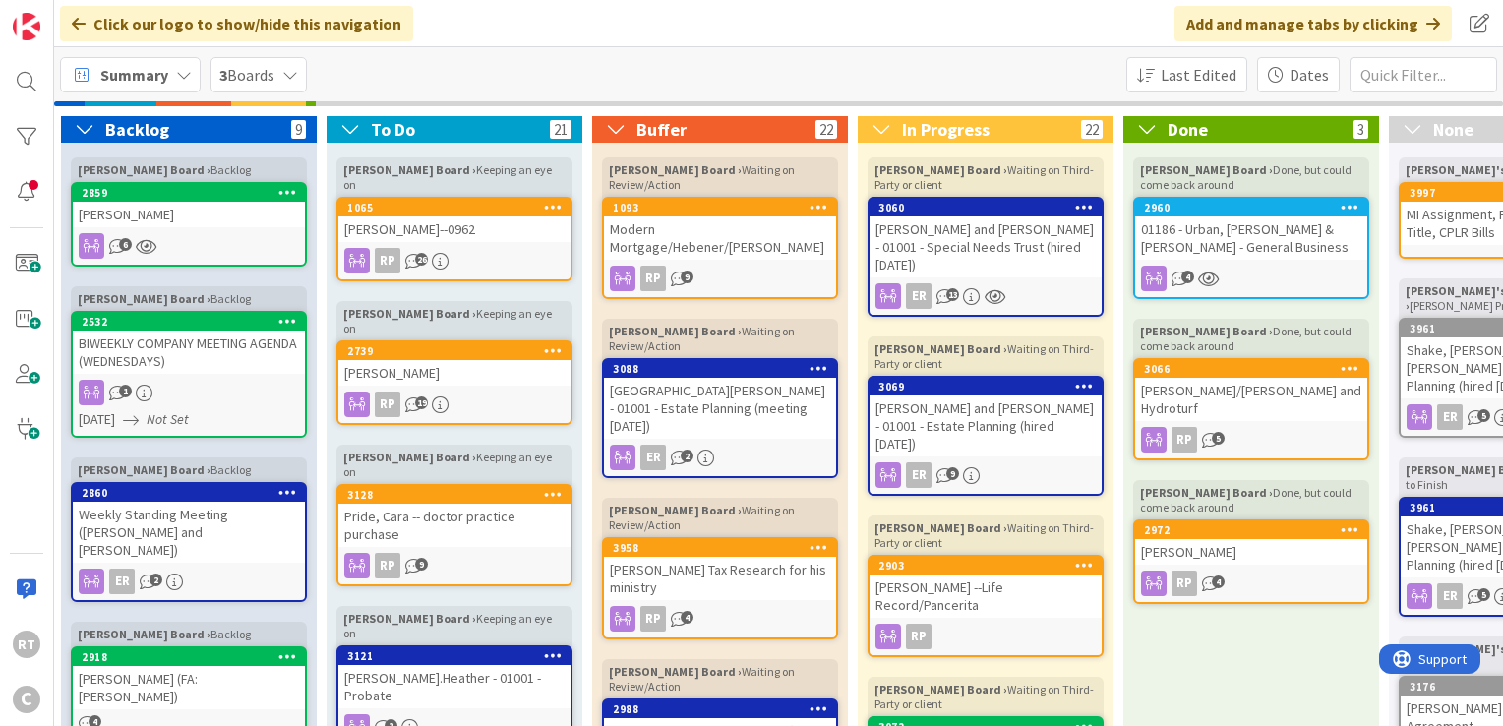
click at [149, 79] on span "Summary" at bounding box center [134, 75] width 68 height 24
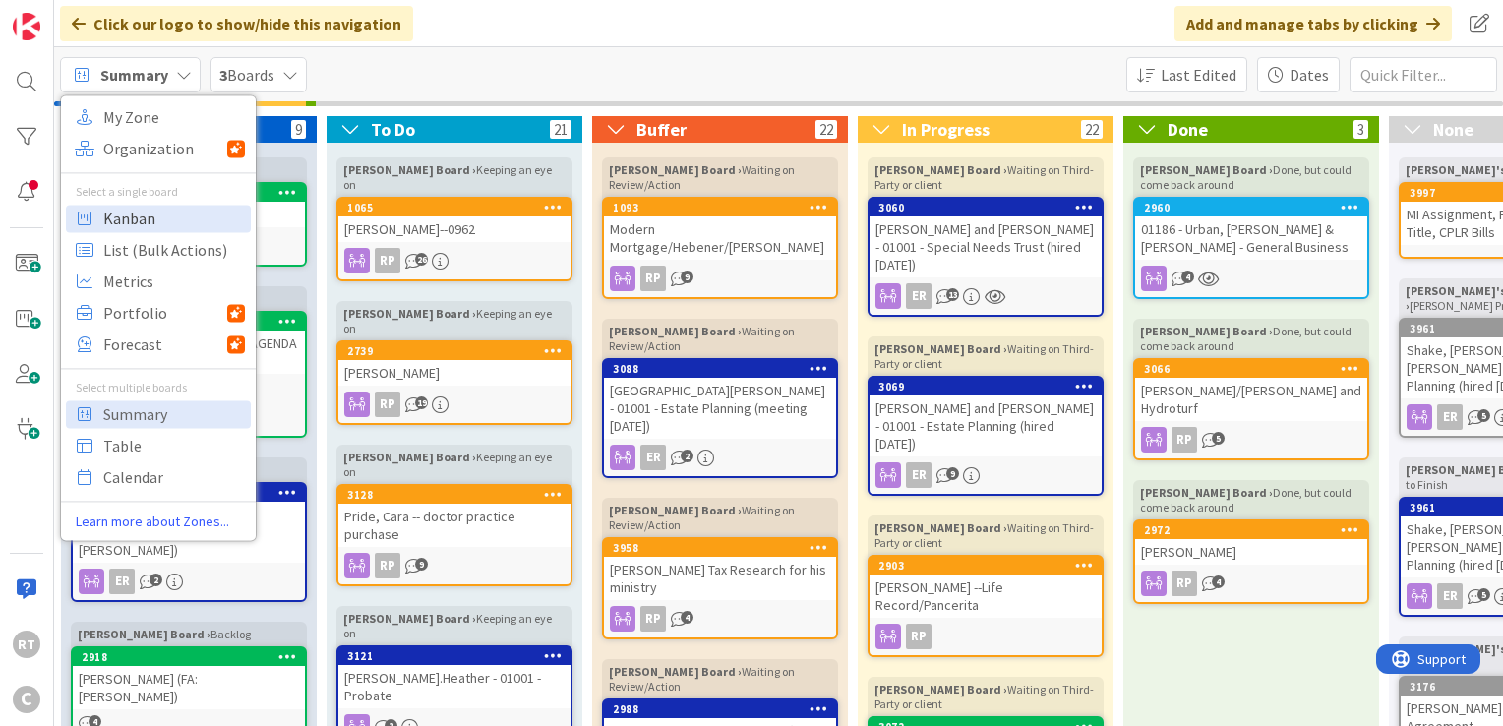
click at [136, 213] on span "Kanban" at bounding box center [174, 219] width 142 height 30
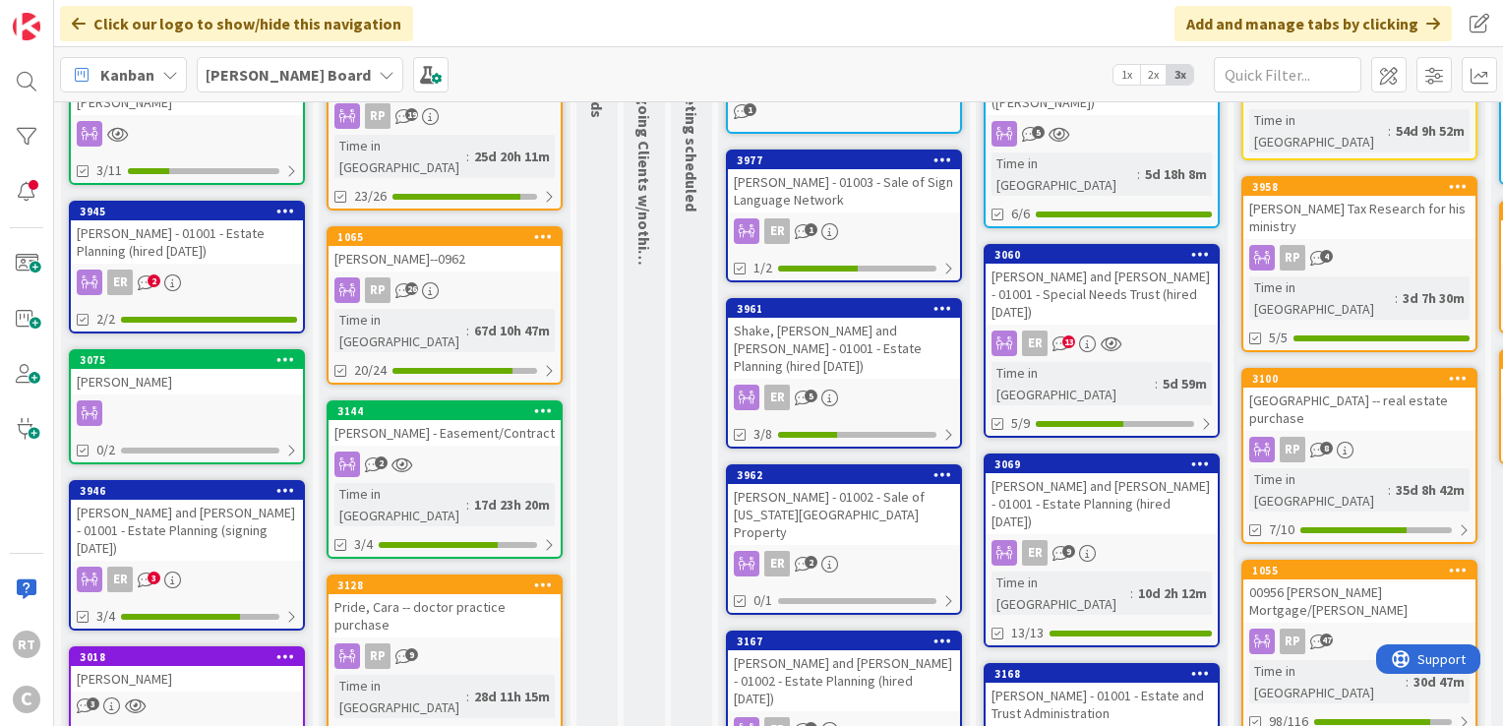
scroll to position [197, 0]
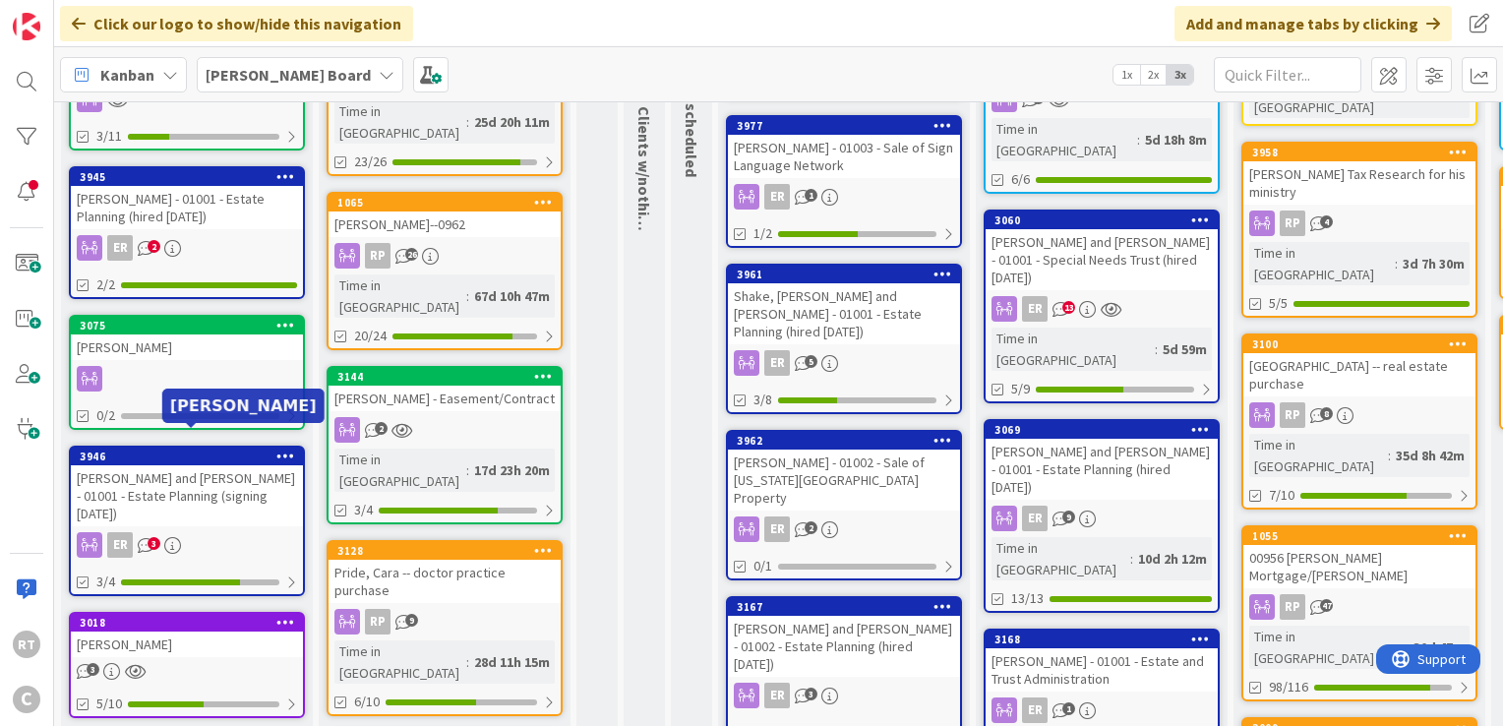
click at [167, 468] on div "[PERSON_NAME] and [PERSON_NAME] - 01001 - Estate Planning (signing [DATE])" at bounding box center [187, 495] width 232 height 61
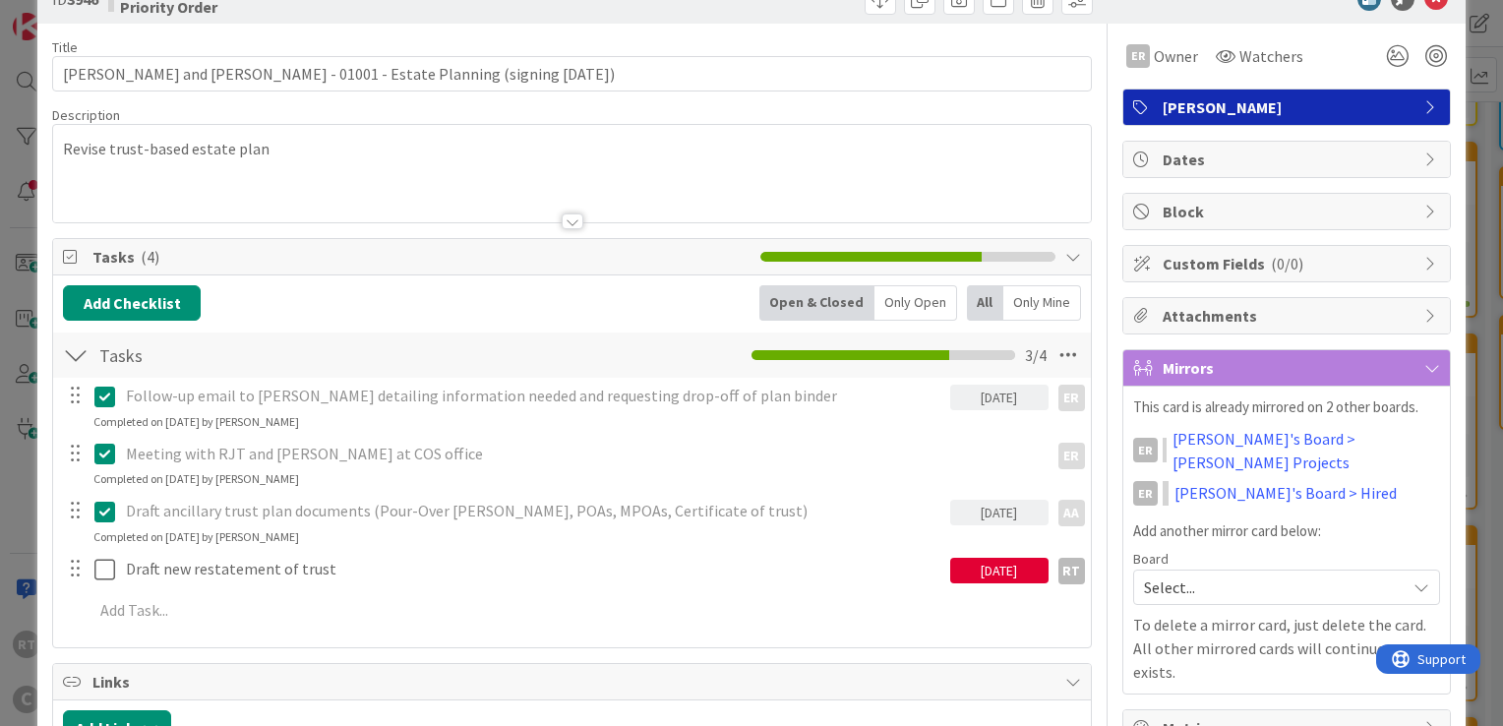
scroll to position [98, 0]
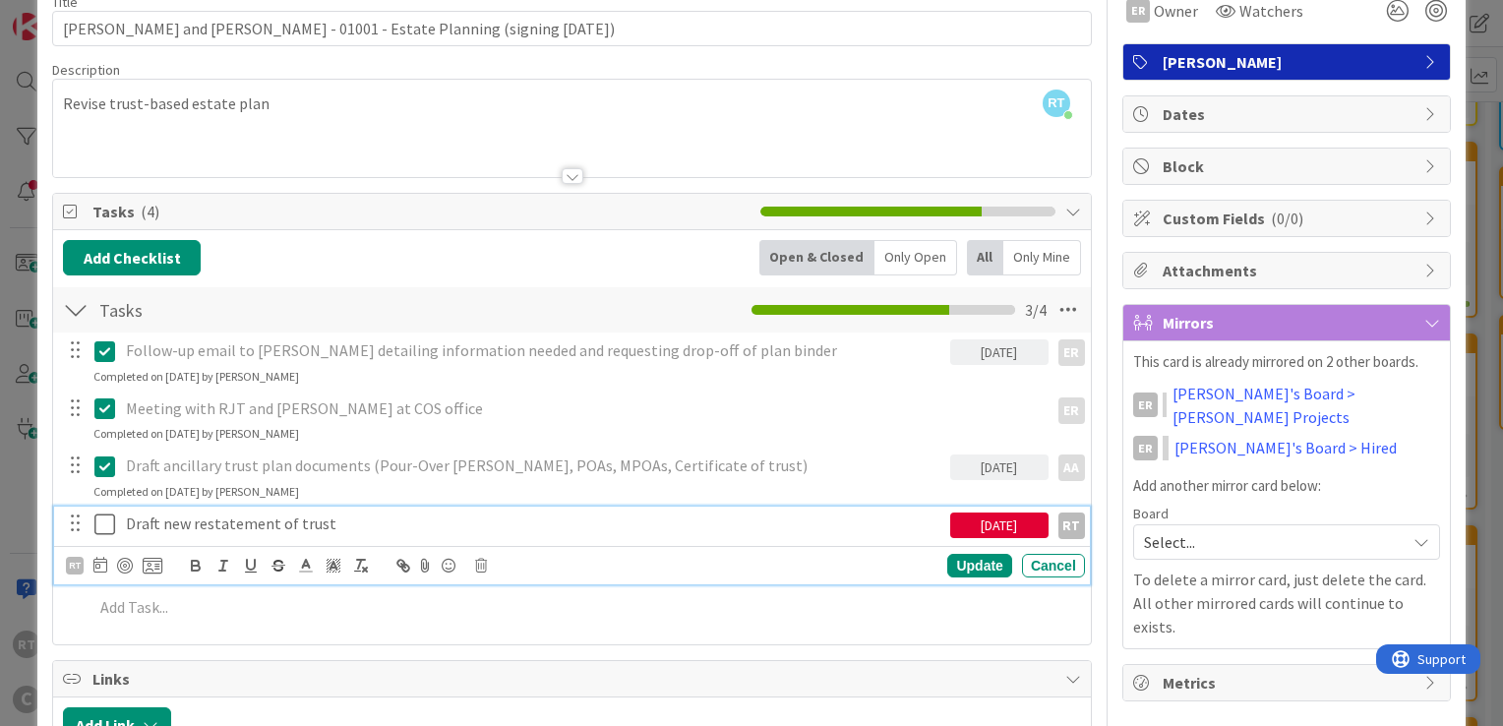
click at [99, 530] on icon at bounding box center [109, 524] width 30 height 24
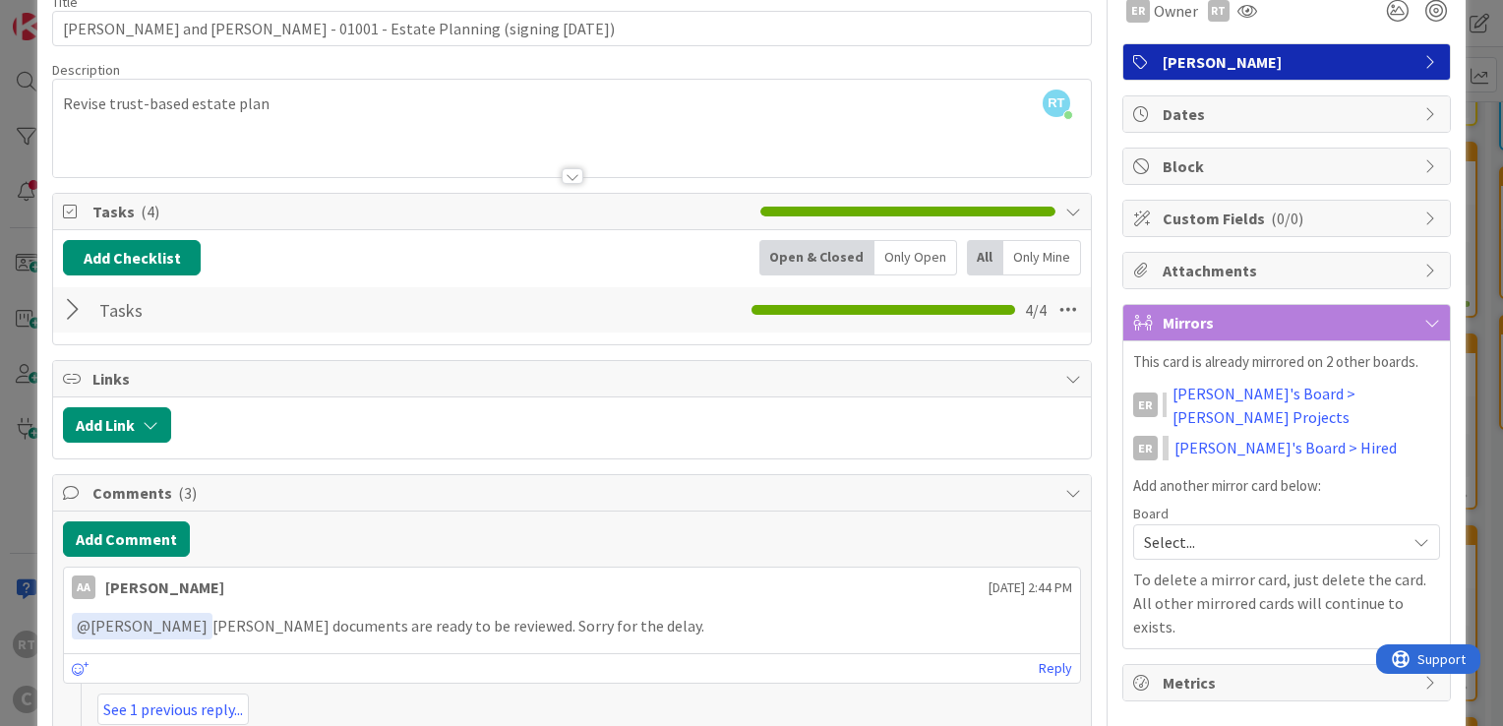
scroll to position [323, 0]
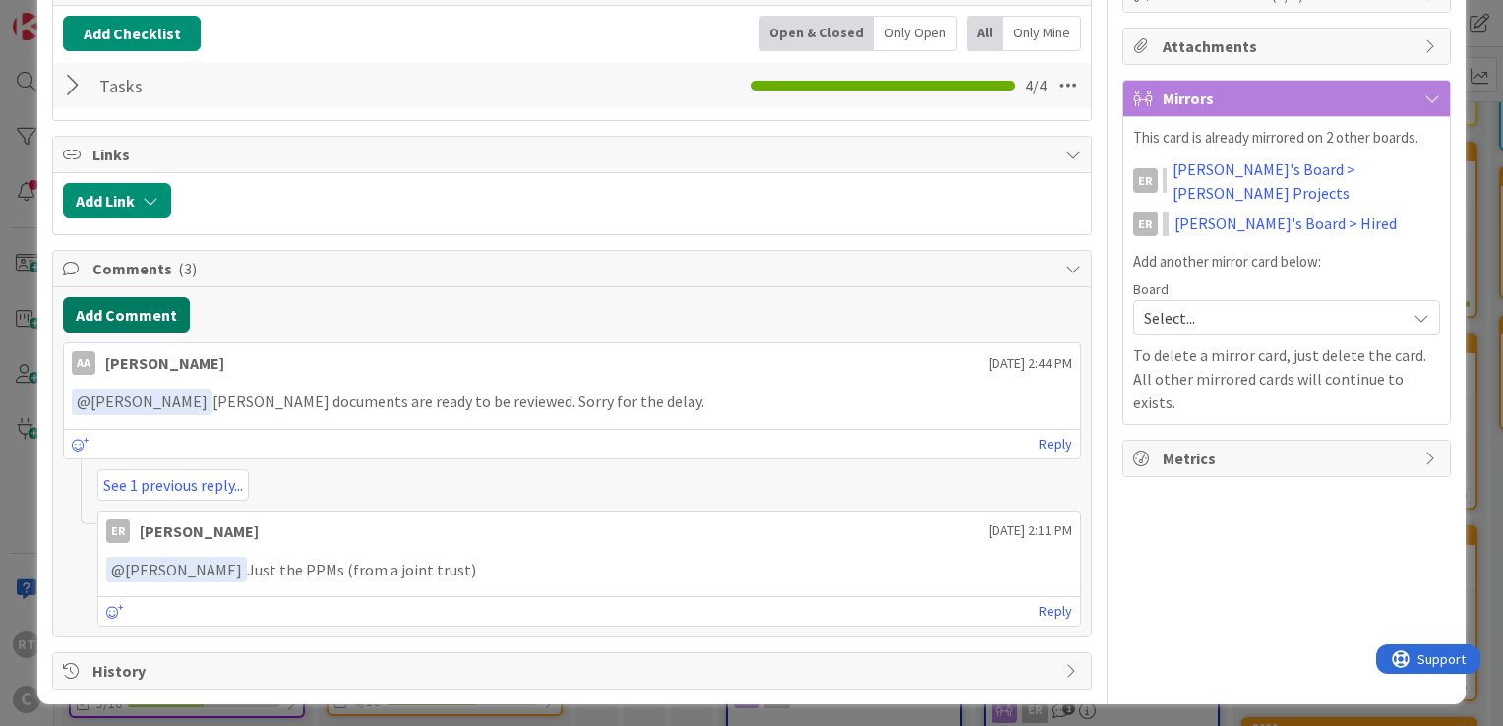
click at [163, 311] on button "Add Comment" at bounding box center [126, 314] width 127 height 35
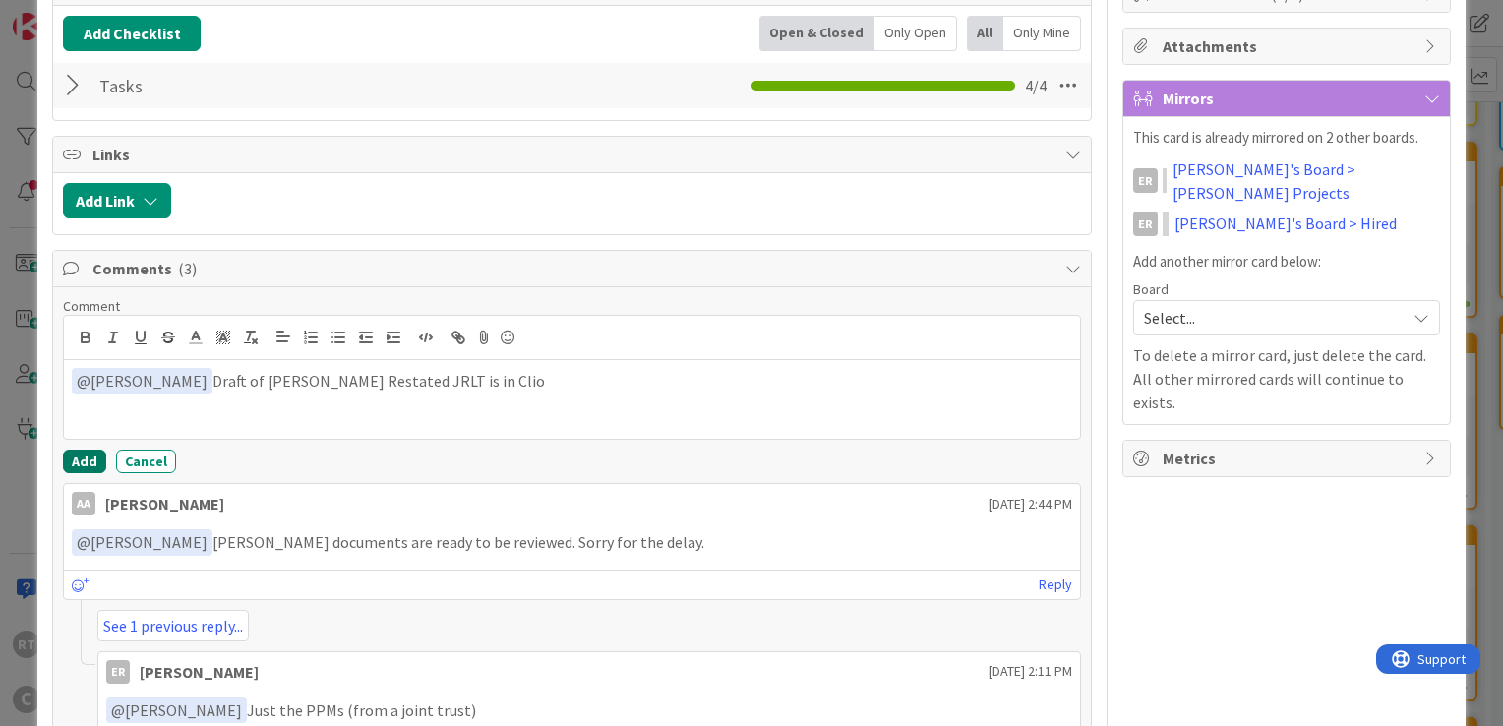
click at [73, 454] on button "Add" at bounding box center [84, 461] width 43 height 24
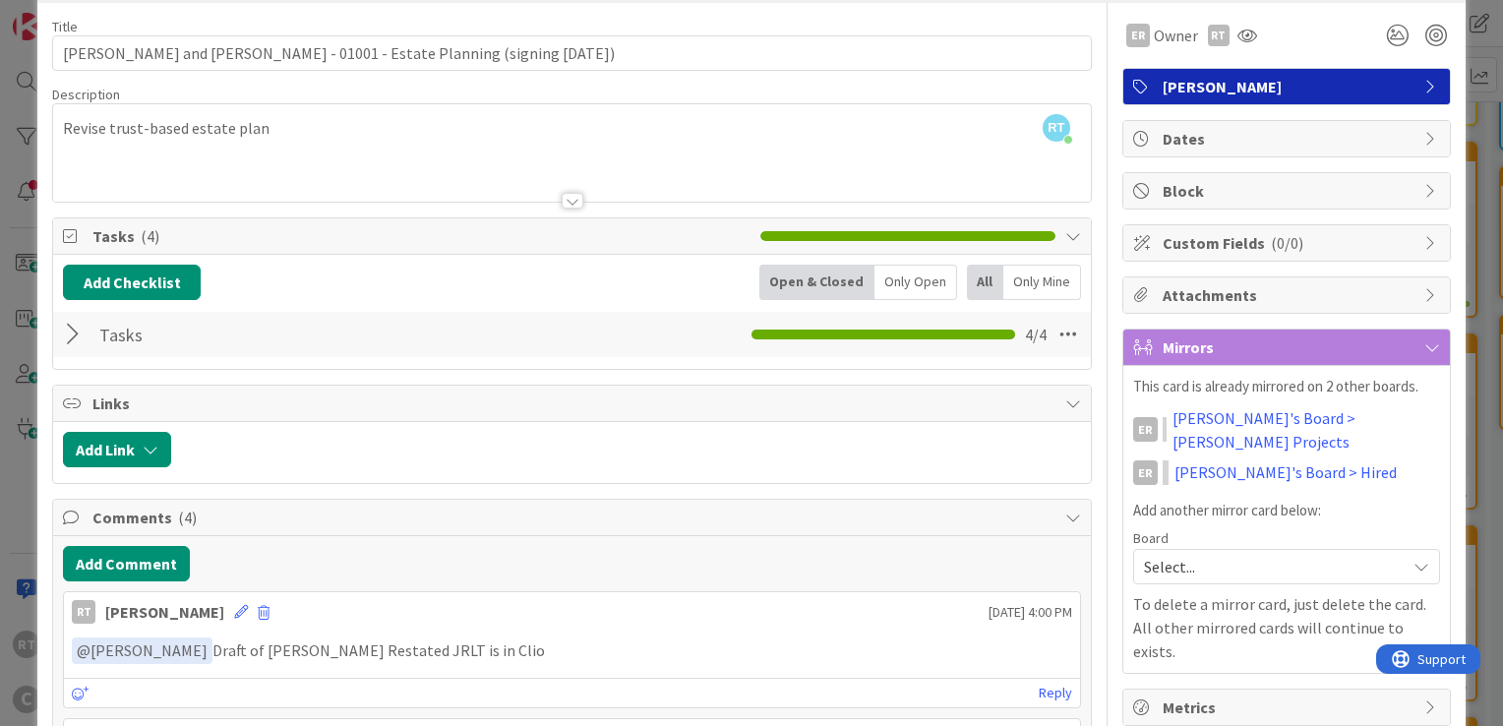
scroll to position [0, 0]
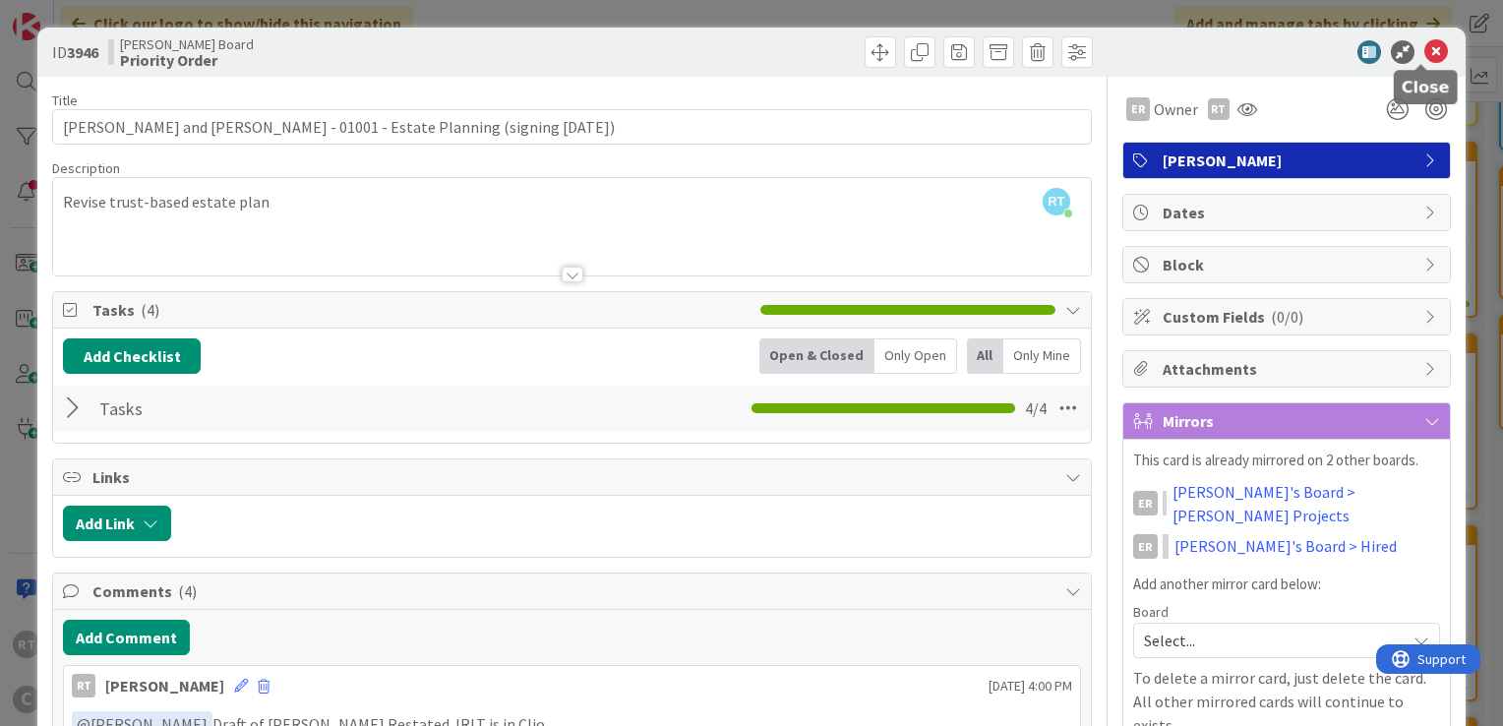
click at [1430, 43] on icon at bounding box center [1436, 52] width 24 height 24
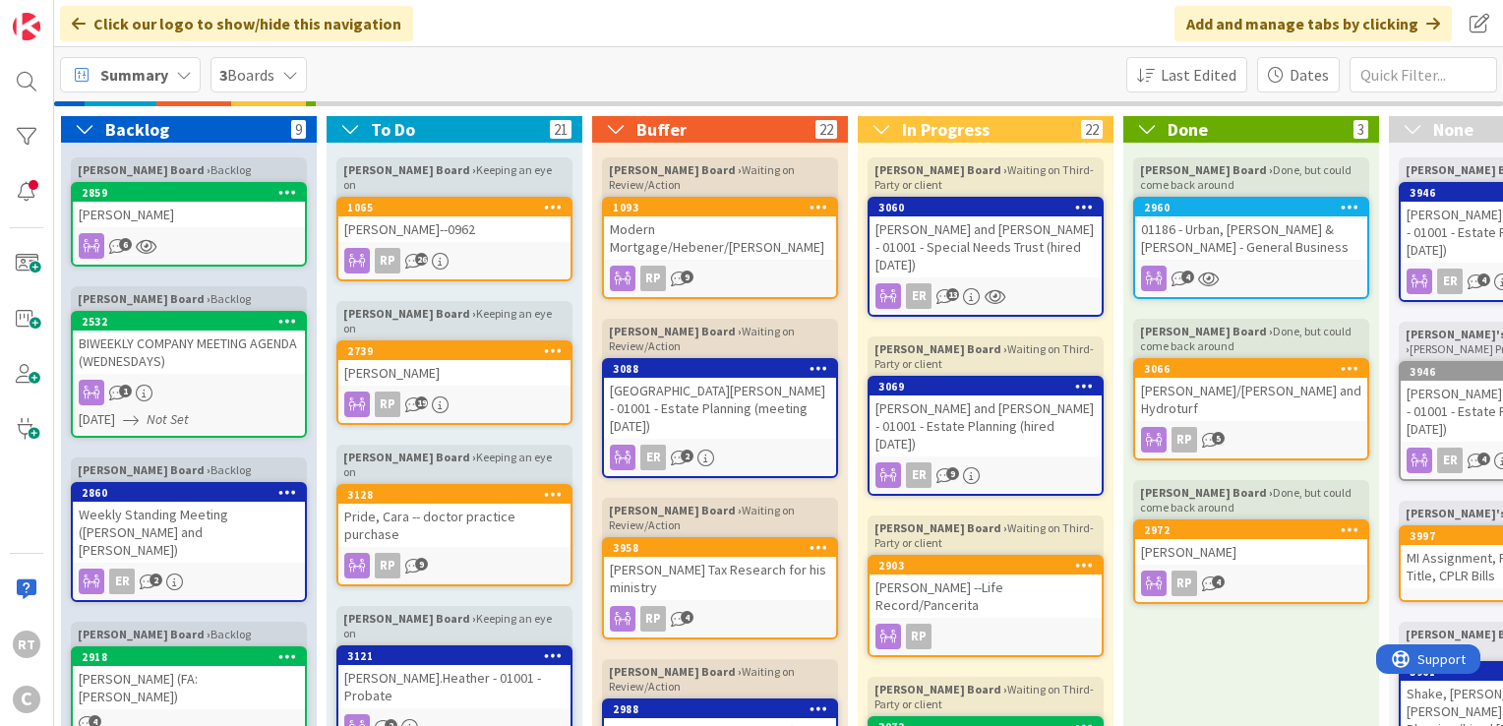
click at [138, 79] on span "Summary" at bounding box center [134, 75] width 68 height 24
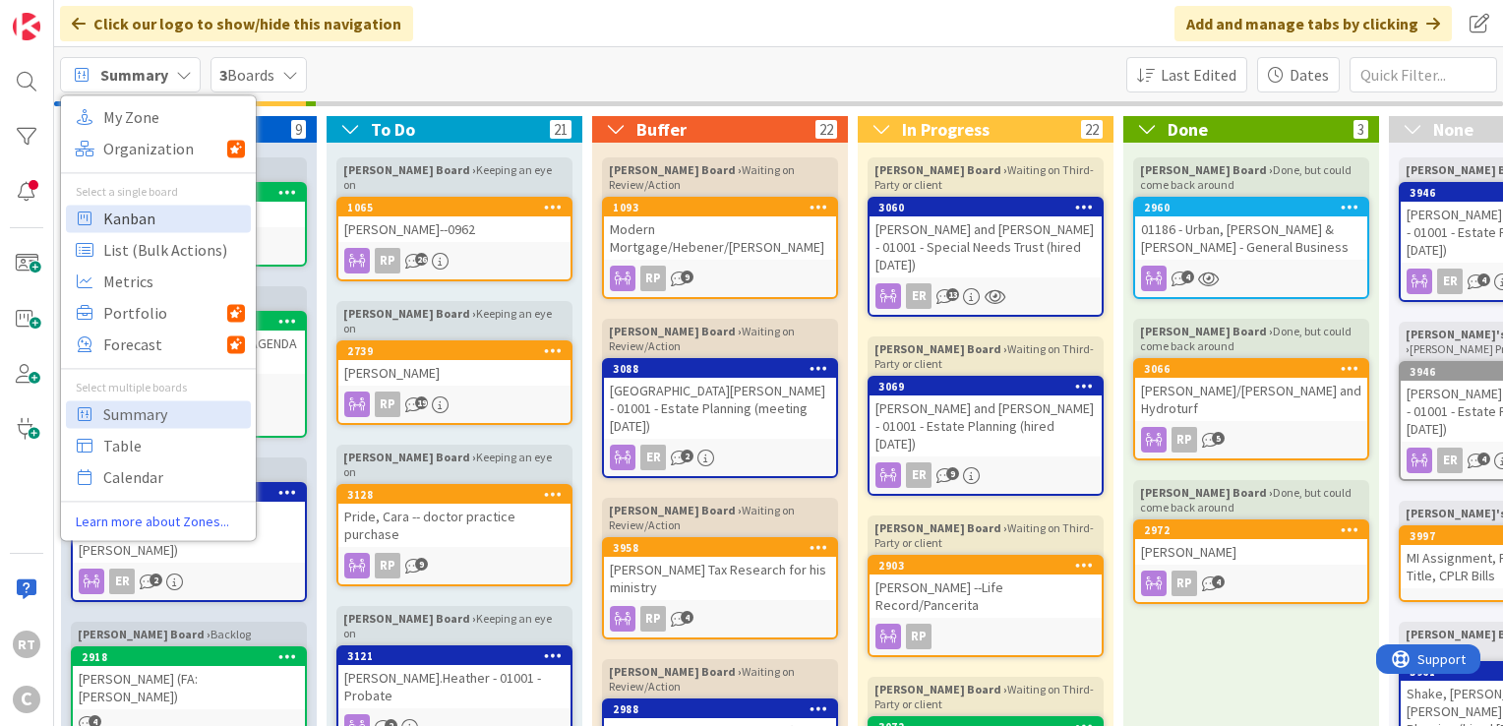
click at [126, 208] on span "Kanban" at bounding box center [174, 219] width 142 height 30
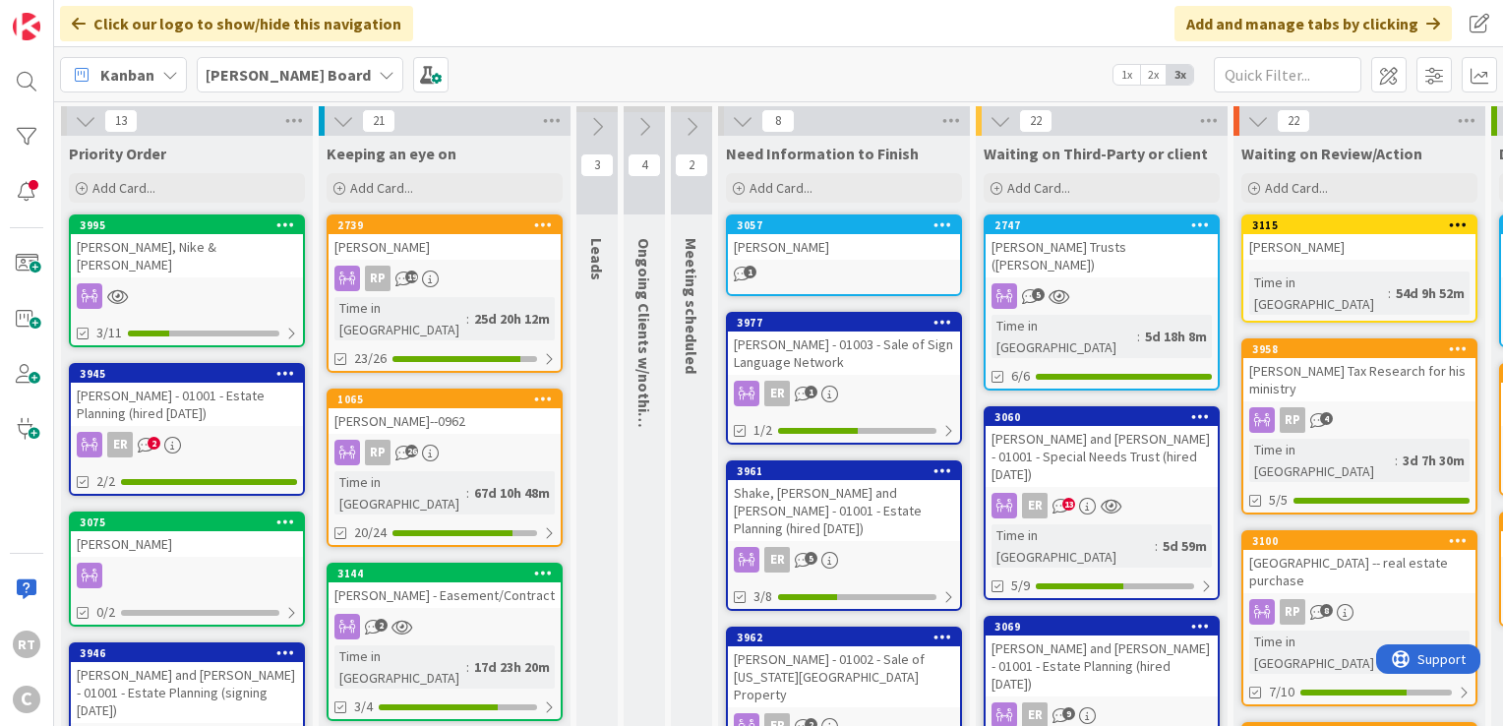
click at [226, 387] on div "[PERSON_NAME] - 01001 - Estate Planning (hired [DATE])" at bounding box center [187, 404] width 232 height 43
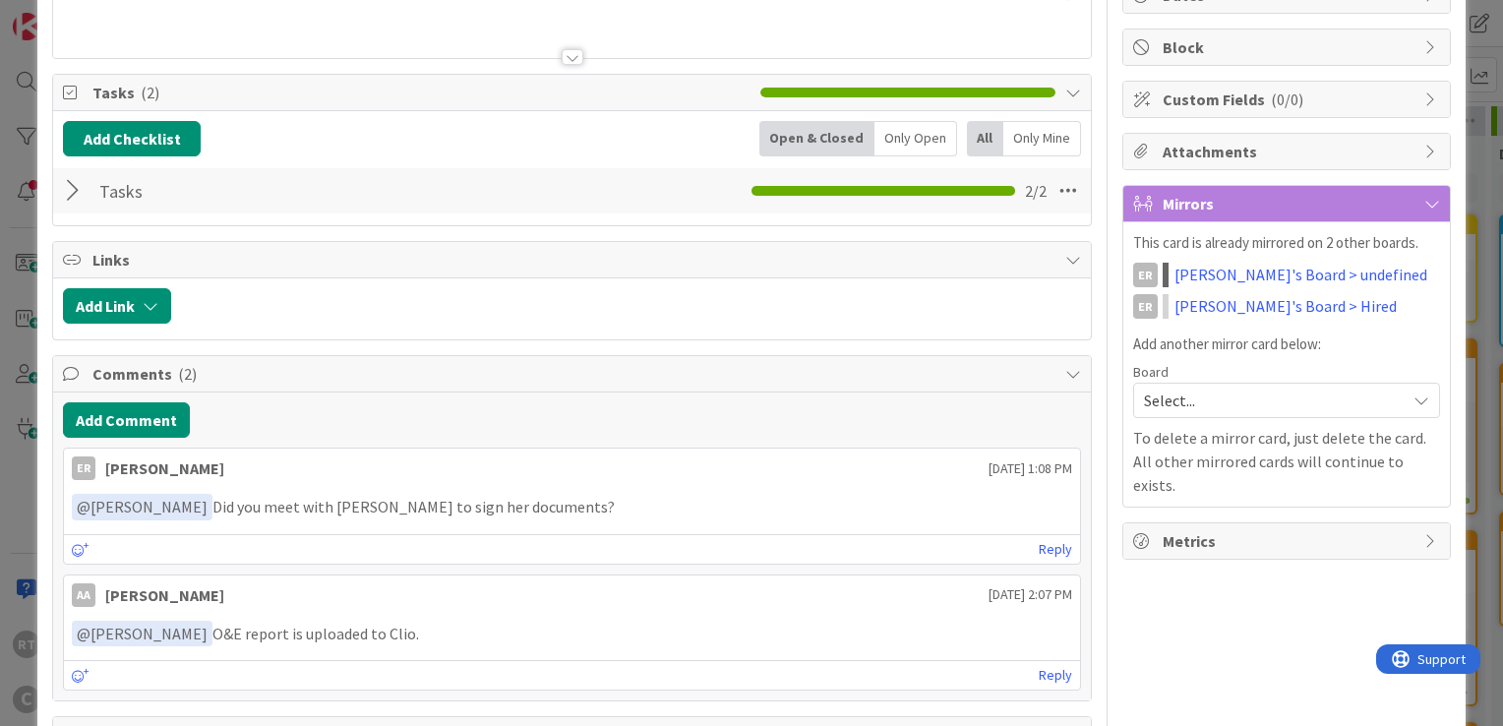
scroll to position [184, 0]
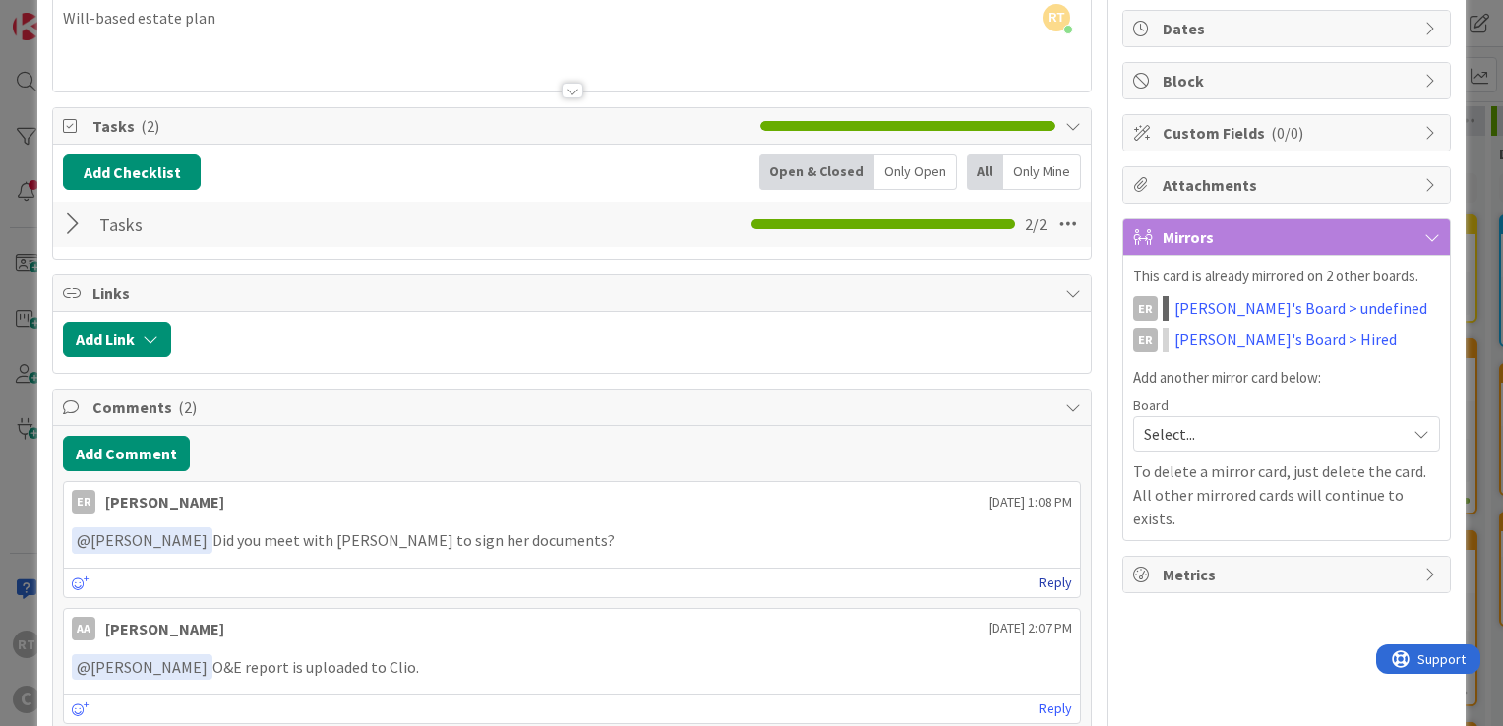
click at [1039, 573] on link "Reply" at bounding box center [1055, 582] width 33 height 25
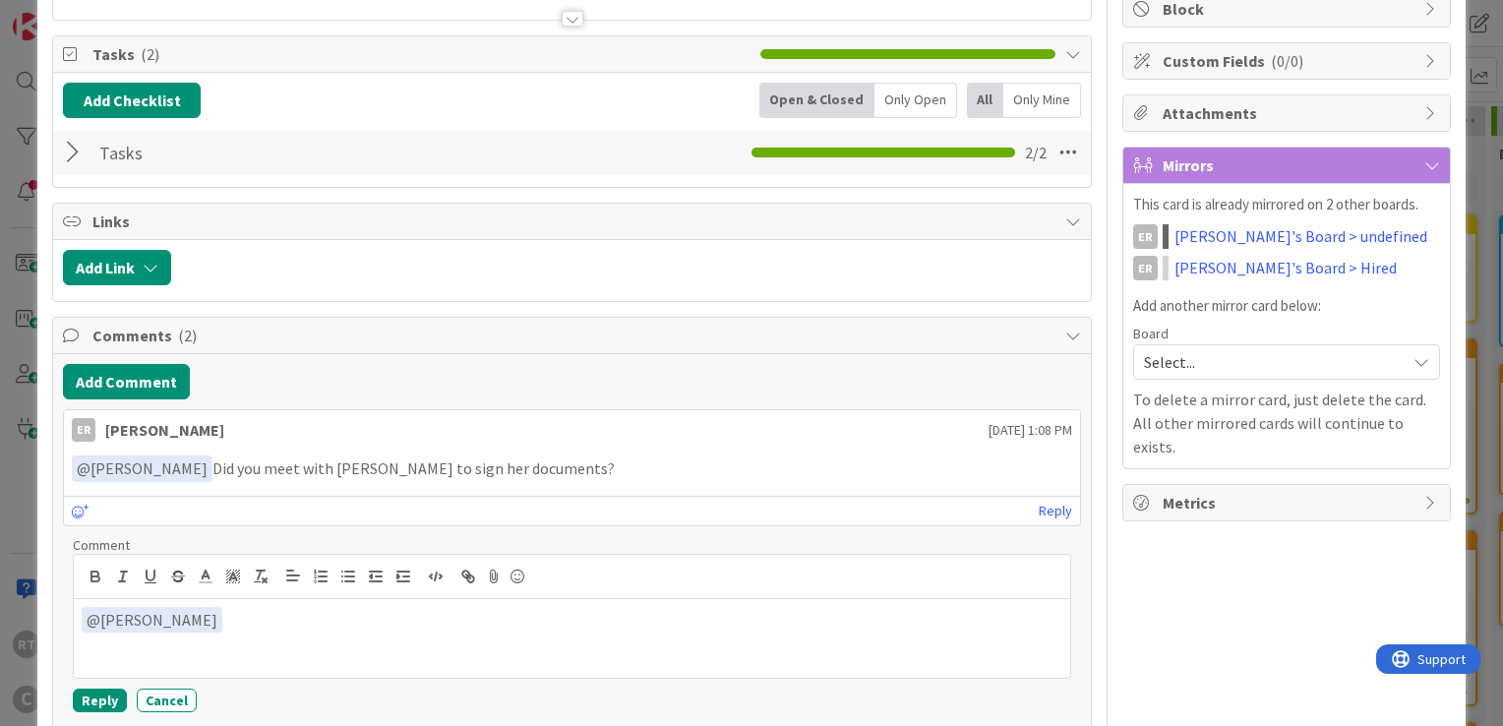
scroll to position [477, 0]
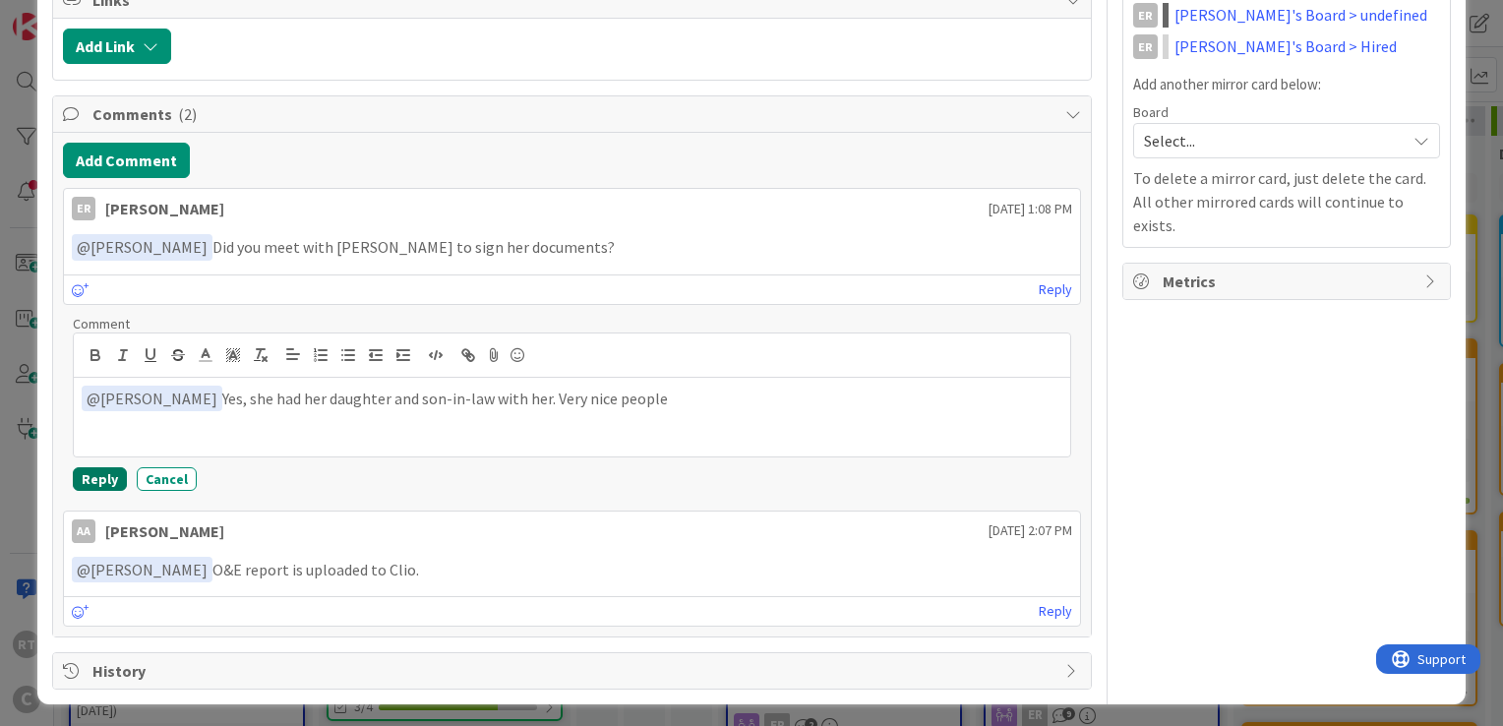
click at [74, 470] on button "Reply" at bounding box center [100, 479] width 54 height 24
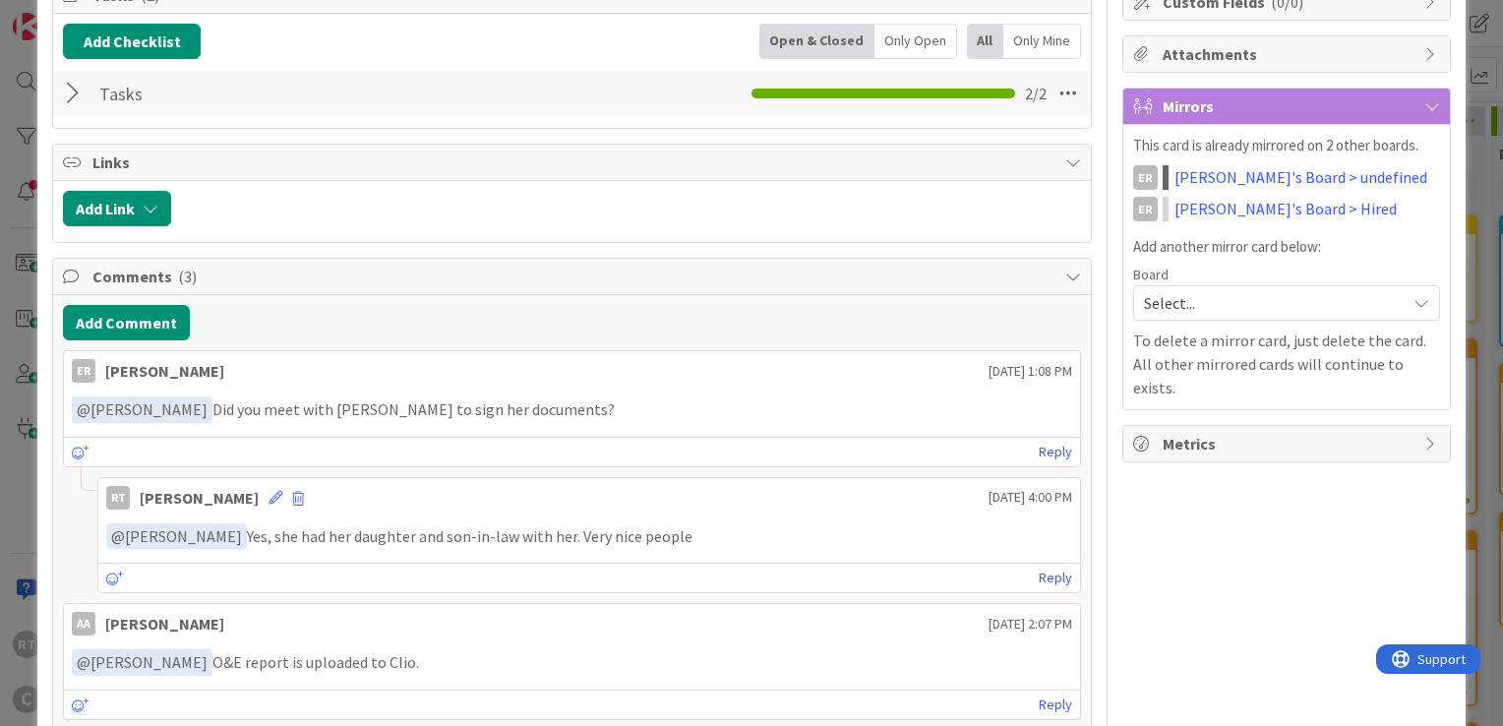
scroll to position [15, 0]
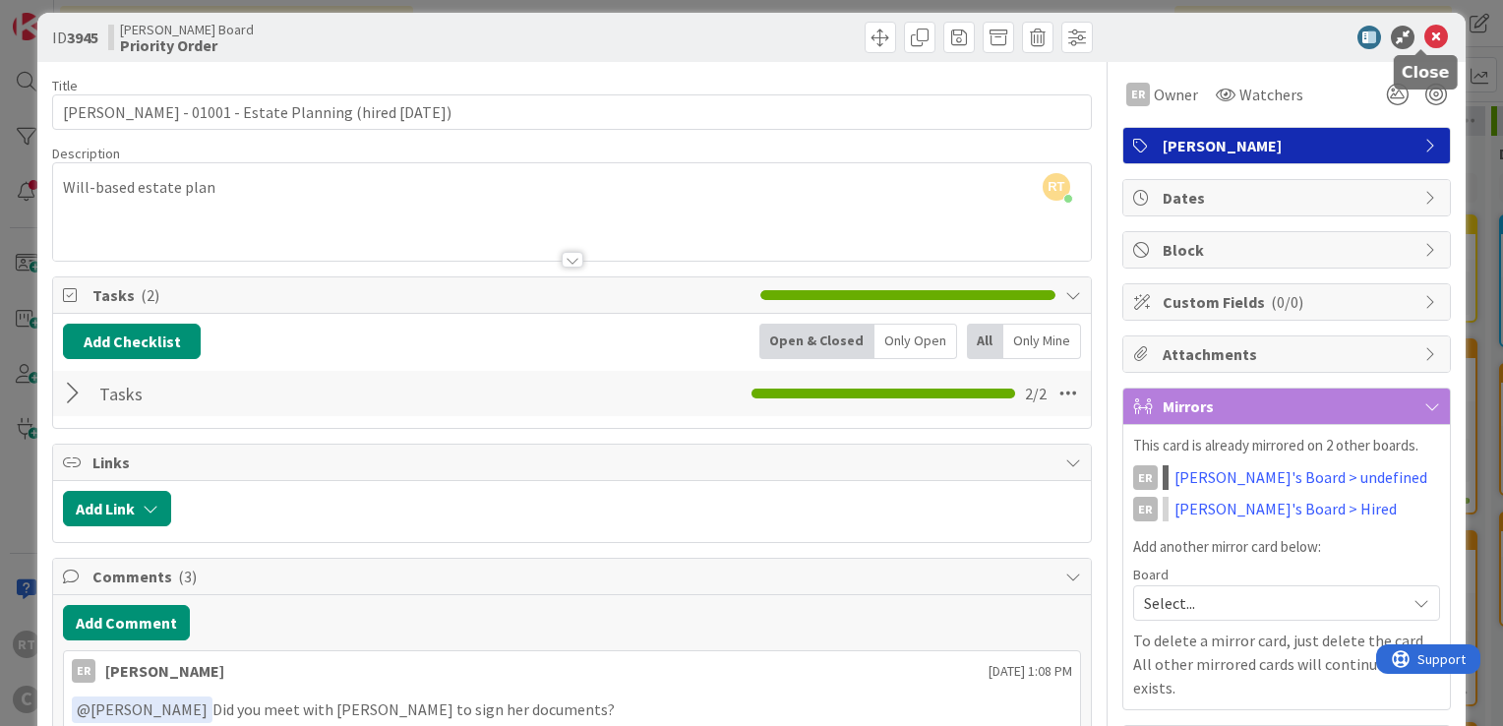
click at [1424, 35] on icon at bounding box center [1436, 38] width 24 height 24
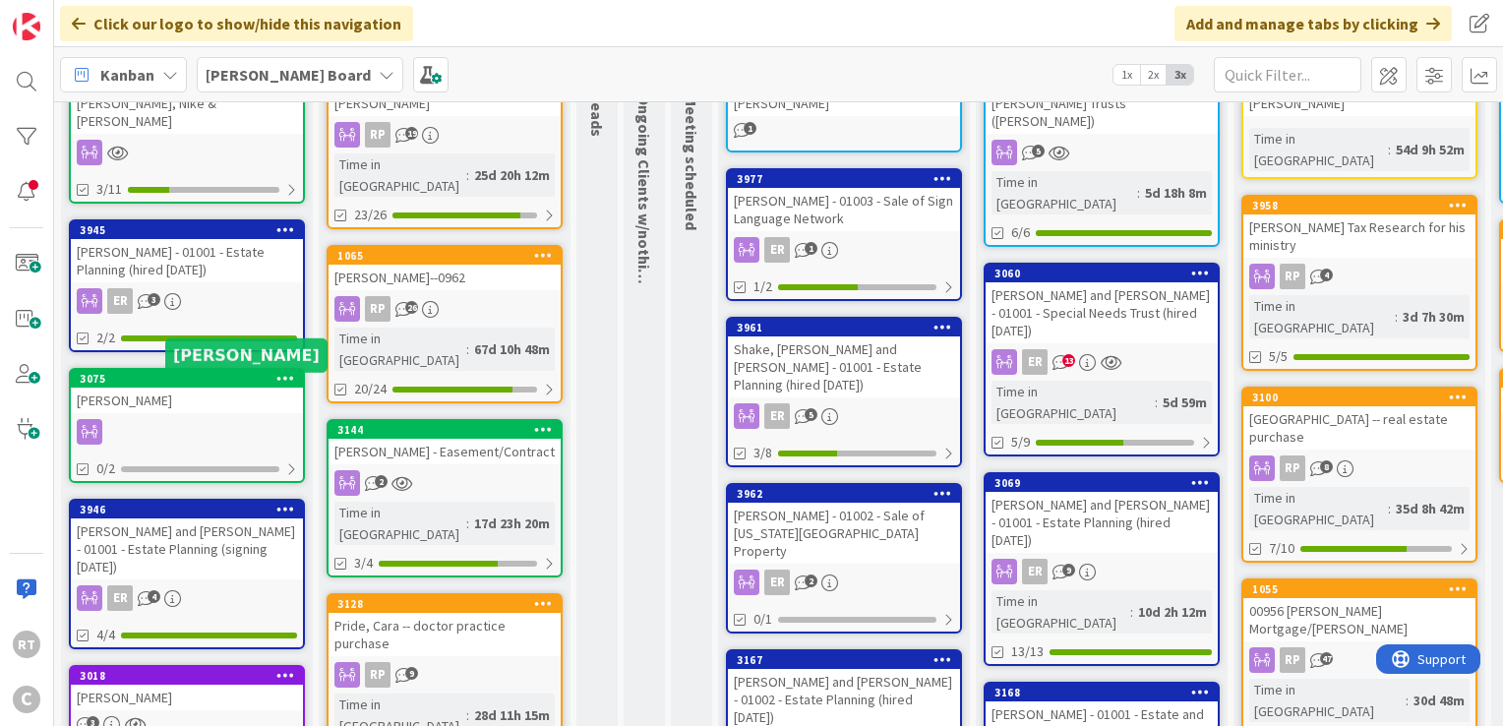
scroll to position [98, 0]
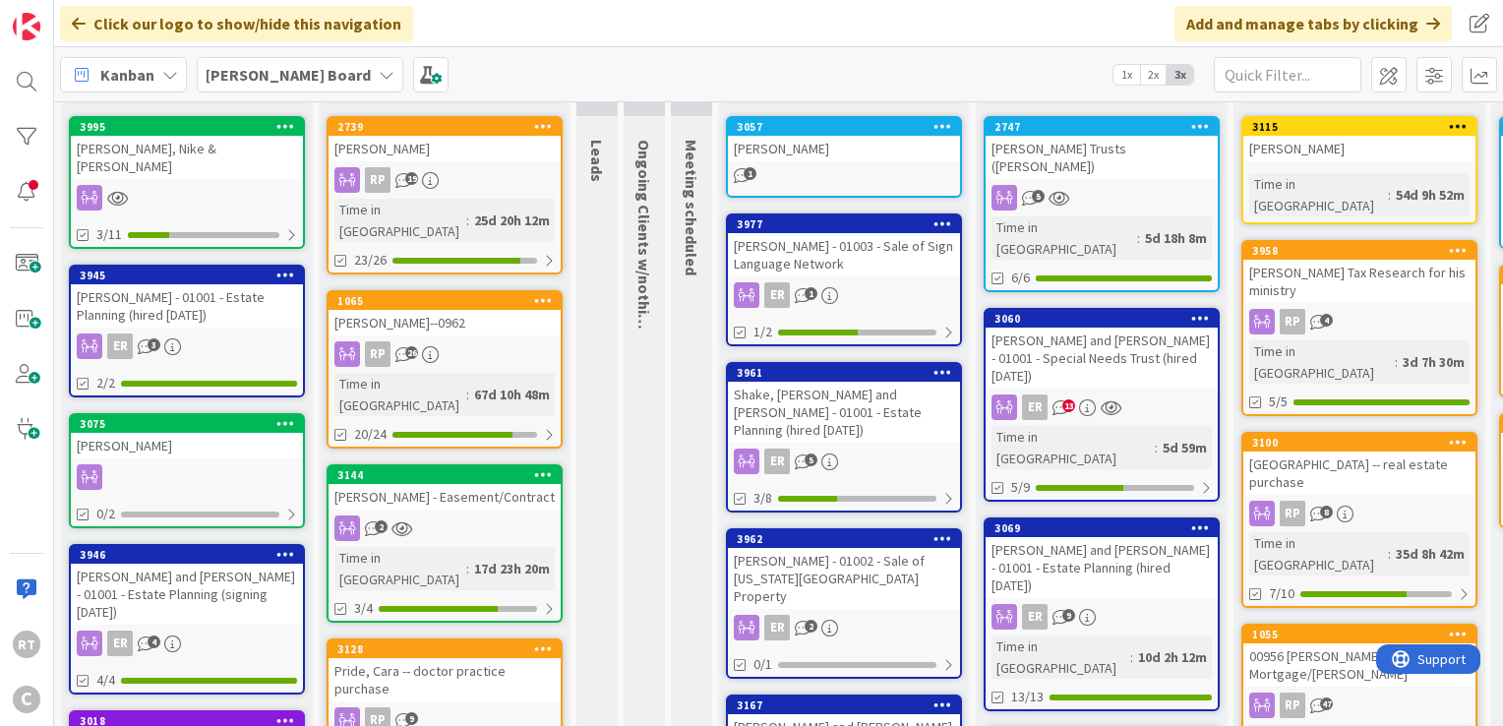
click at [462, 143] on div "[PERSON_NAME]" at bounding box center [444, 149] width 232 height 26
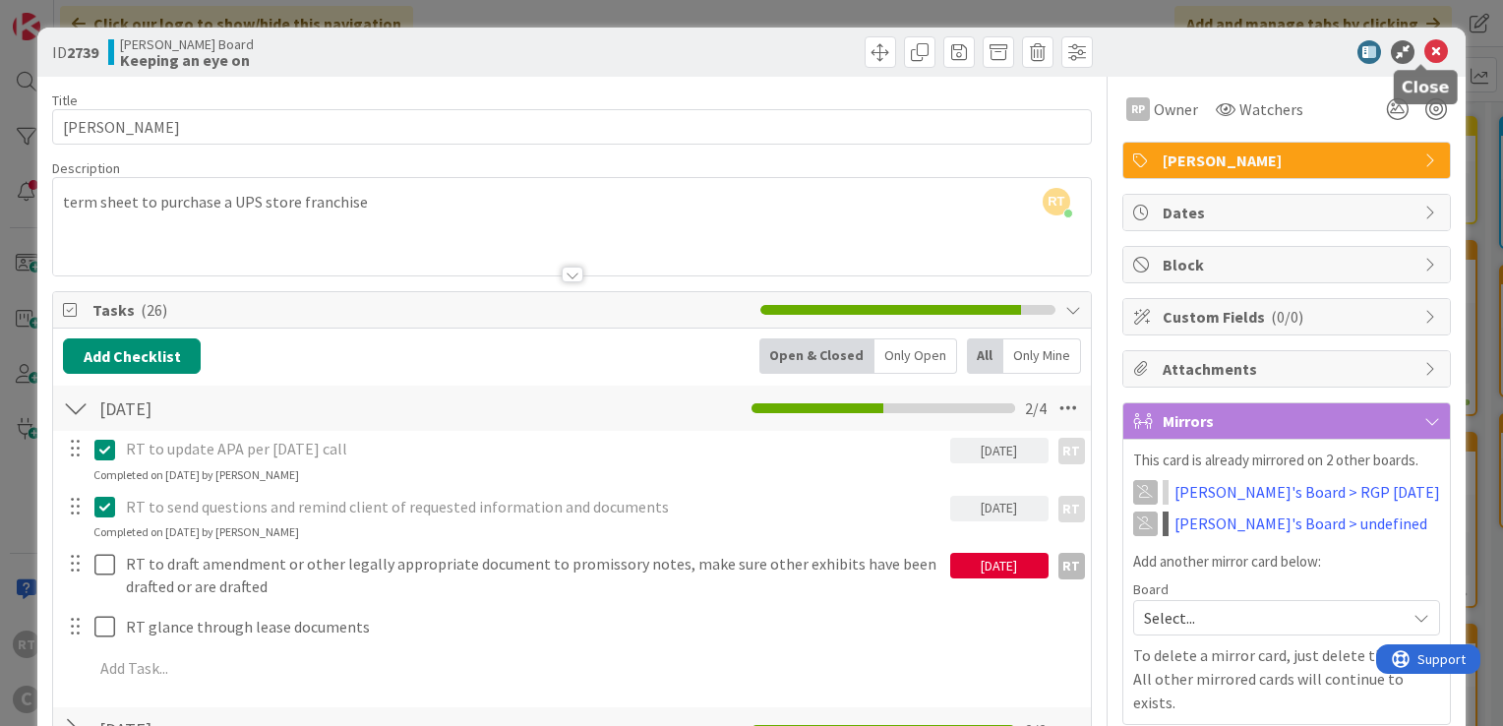
click at [1424, 49] on icon at bounding box center [1436, 52] width 24 height 24
